Goal: Use online tool/utility: Utilize a website feature to perform a specific function

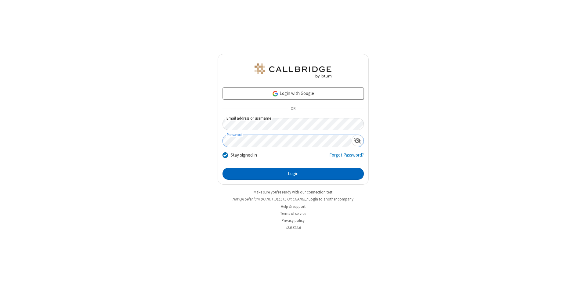
click at [293, 174] on button "Login" at bounding box center [292, 174] width 141 height 12
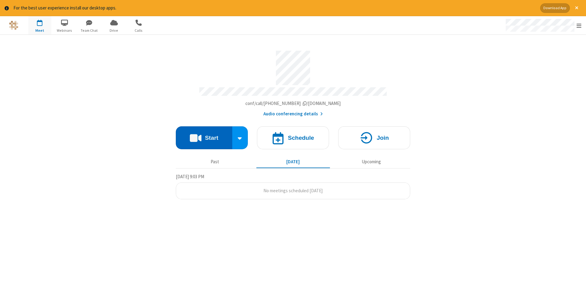
click at [204, 135] on button "Start" at bounding box center [204, 137] width 56 height 23
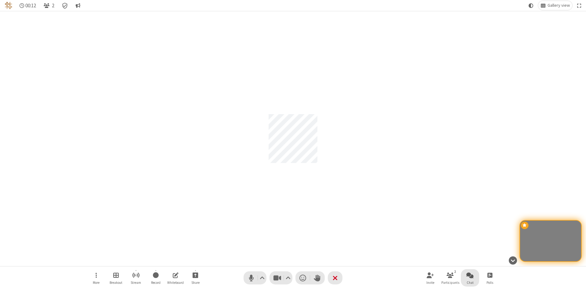
click at [470, 275] on span "Open chat" at bounding box center [469, 275] width 7 height 8
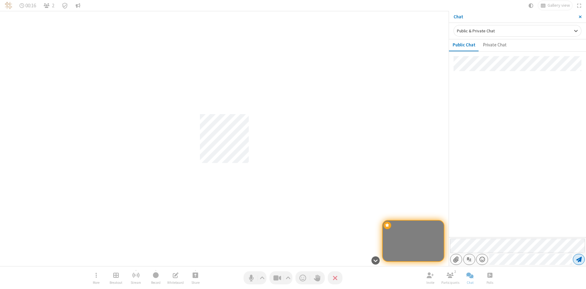
click at [578, 259] on span "Send message" at bounding box center [578, 259] width 5 height 6
